Goal: Task Accomplishment & Management: Manage account settings

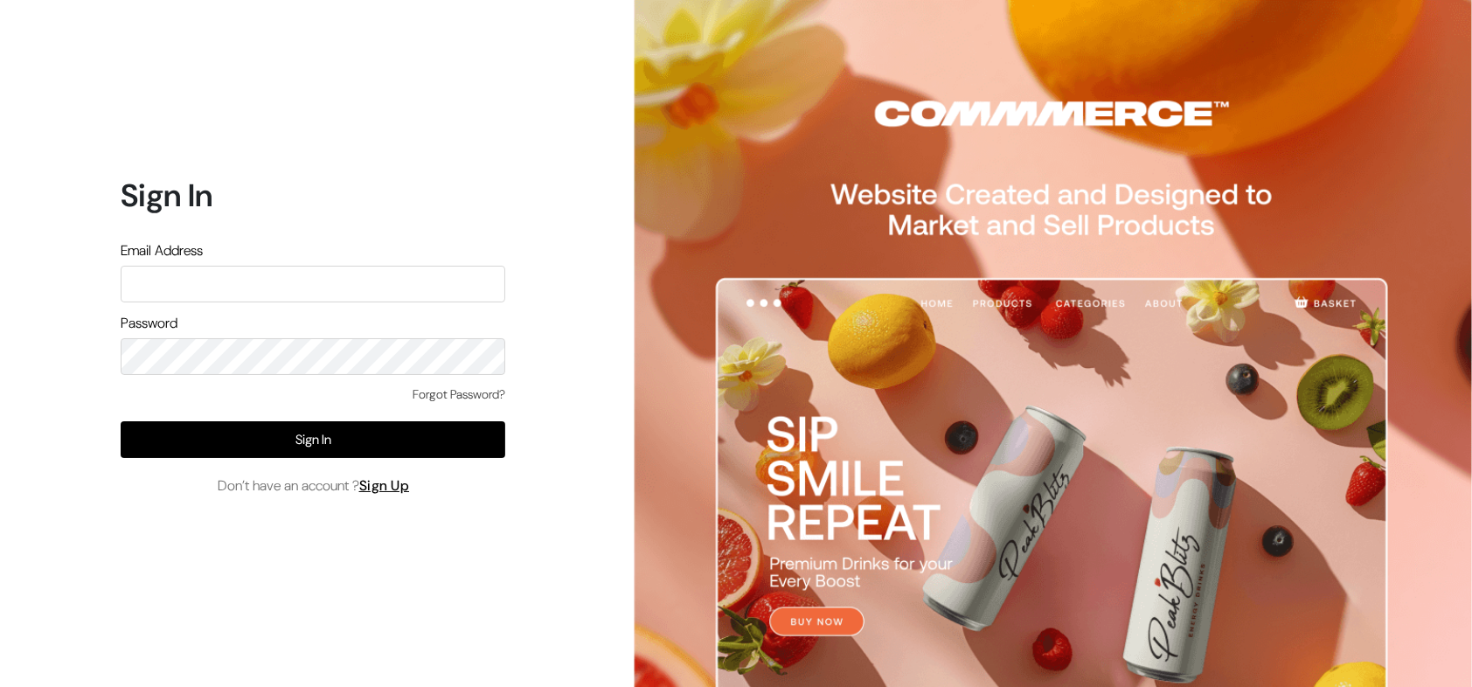
click at [485, 395] on link "Forgot Password?" at bounding box center [459, 394] width 93 height 18
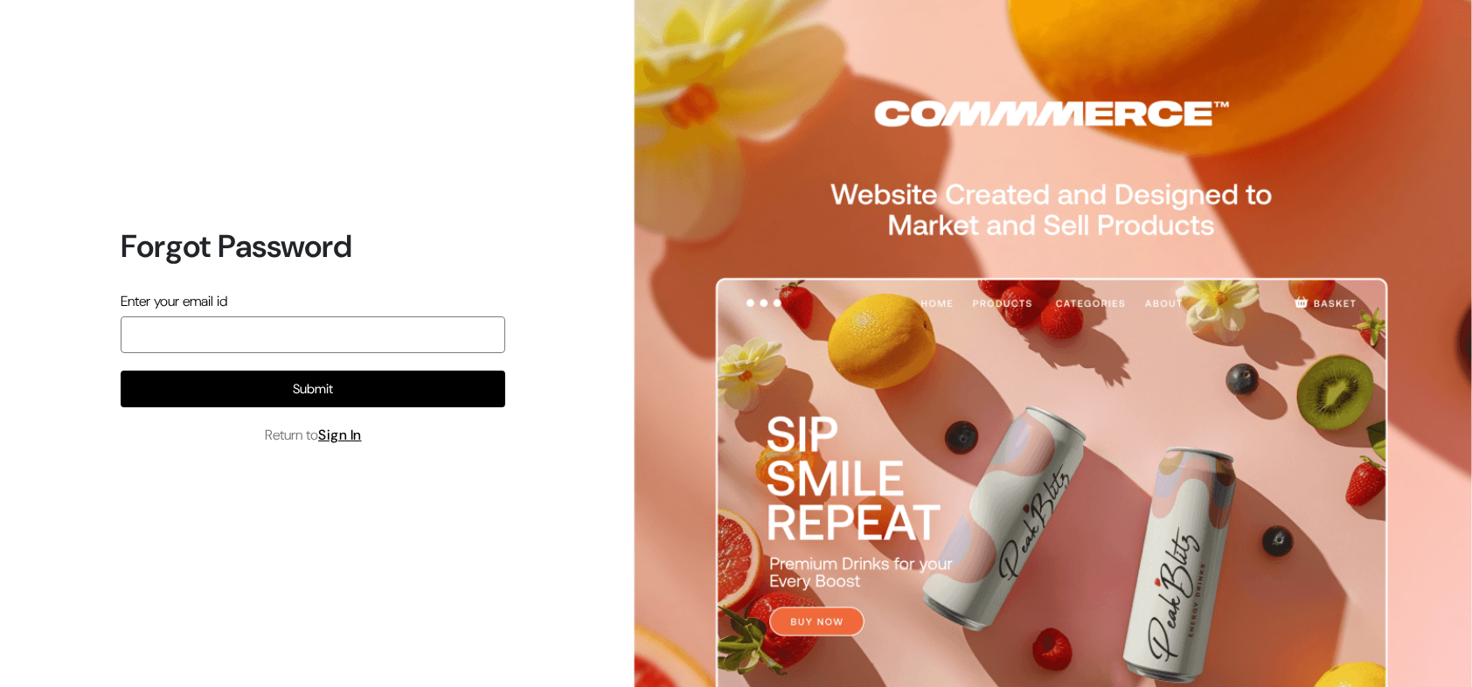
click at [232, 331] on input "email" at bounding box center [313, 334] width 385 height 37
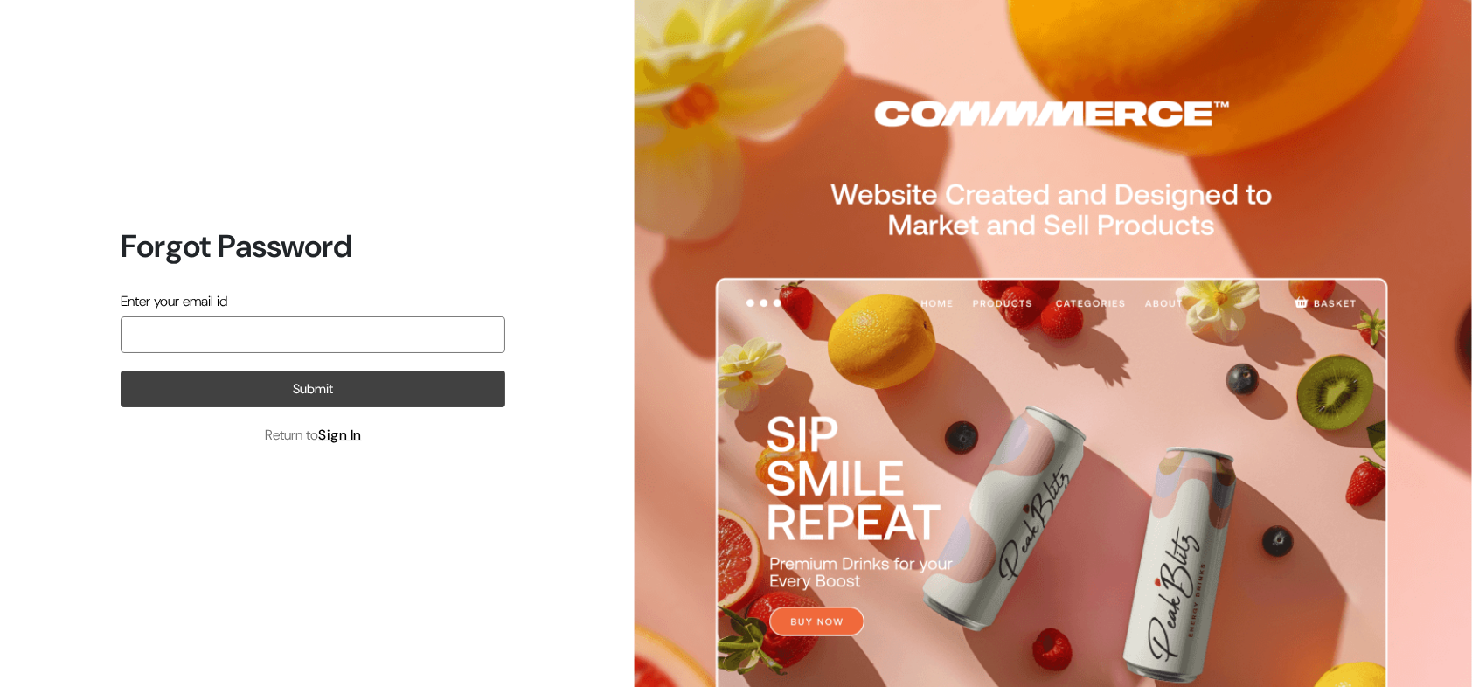
paste input "[EMAIL_ADDRESS][DOMAIN_NAME]"
type input "[EMAIL_ADDRESS][DOMAIN_NAME]"
click at [325, 387] on button "Submit" at bounding box center [313, 389] width 385 height 37
